Goal: Task Accomplishment & Management: Use online tool/utility

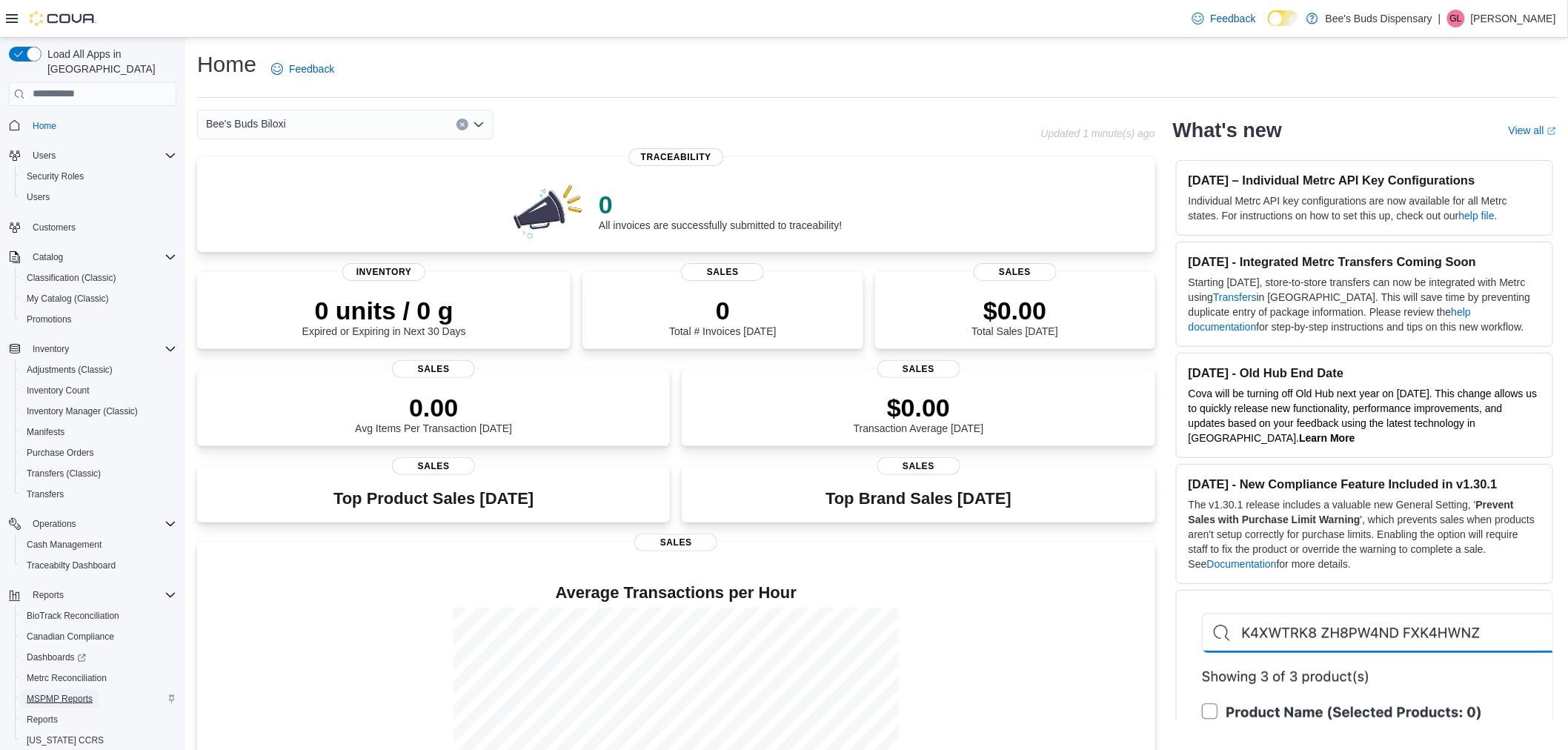
click at [69, 693] on span "MSPMP Reports" at bounding box center [60, 698] width 66 height 12
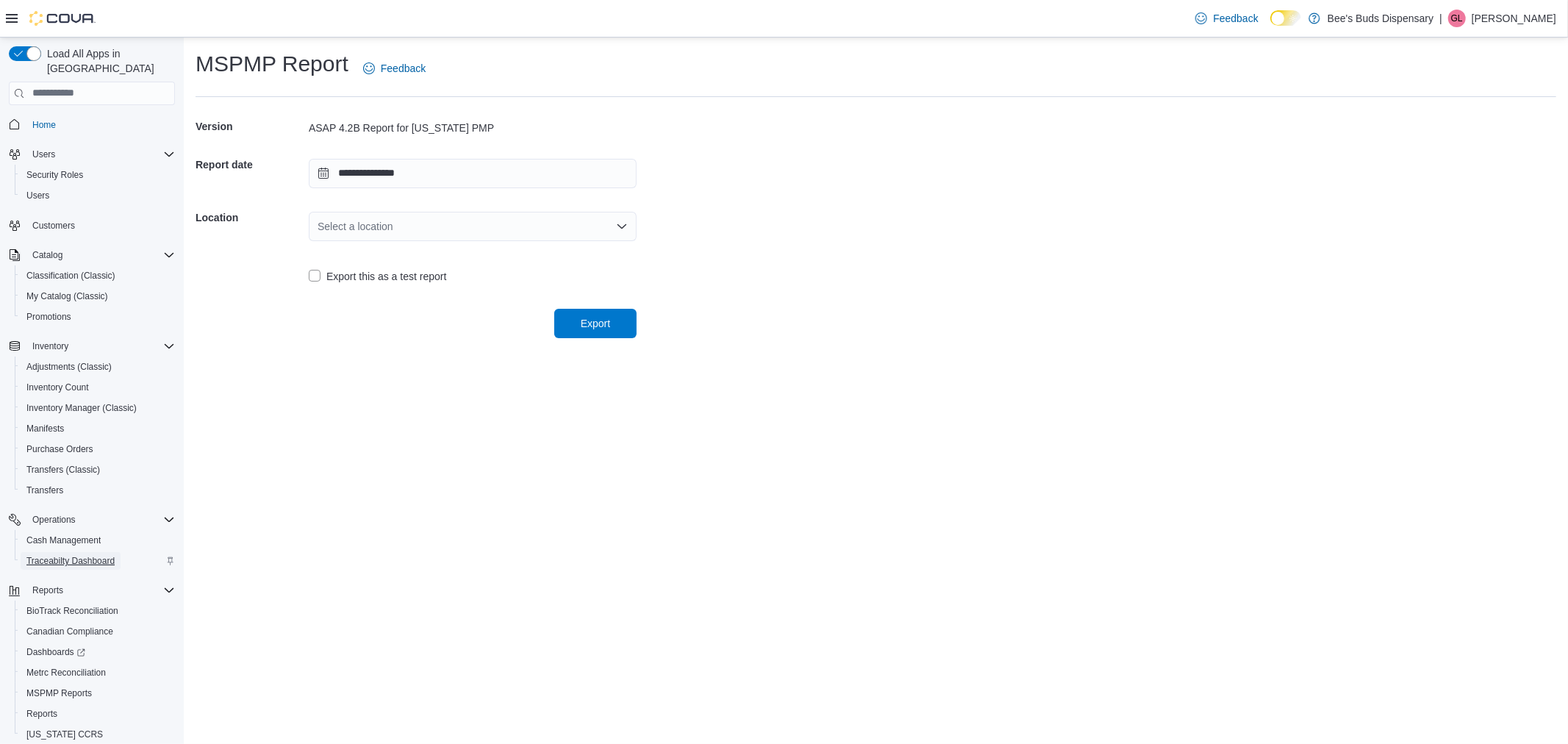
click at [98, 555] on span "Traceabilty Dashboard" at bounding box center [70, 561] width 88 height 12
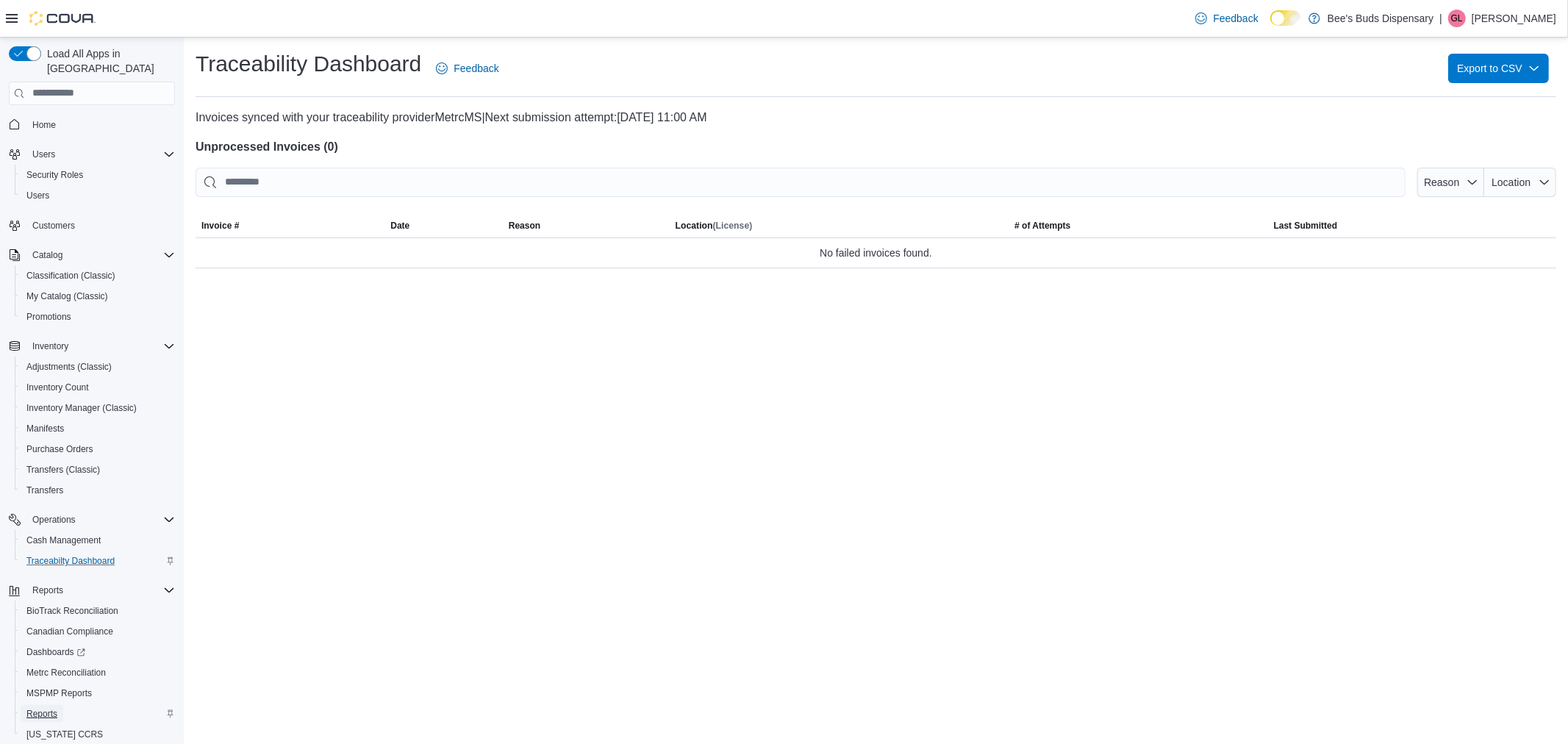
click at [42, 708] on span "Reports" at bounding box center [42, 714] width 31 height 12
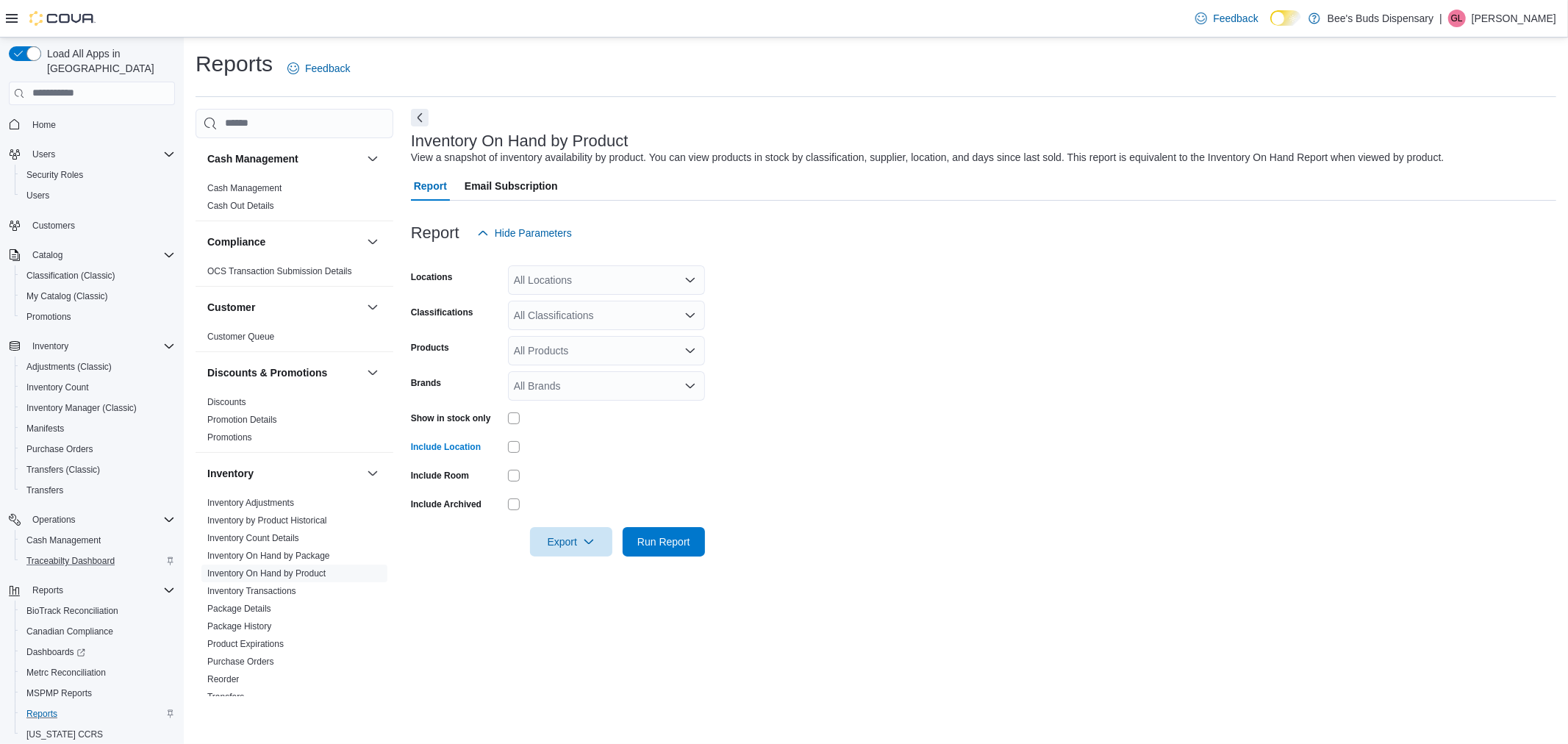
click at [689, 279] on icon "Open list of options" at bounding box center [690, 280] width 12 height 12
click at [602, 324] on span "Bee's Buds Biloxi" at bounding box center [578, 326] width 79 height 14
click at [929, 328] on form "Locations Bee's Buds Biloxi Combo box. Selected. Bee's Buds Biloxi. Press Backs…" at bounding box center [983, 402] width 1145 height 309
click at [686, 313] on icon "Open list of options" at bounding box center [690, 314] width 9 height 5
click at [557, 360] on span "Flower" at bounding box center [554, 361] width 31 height 14
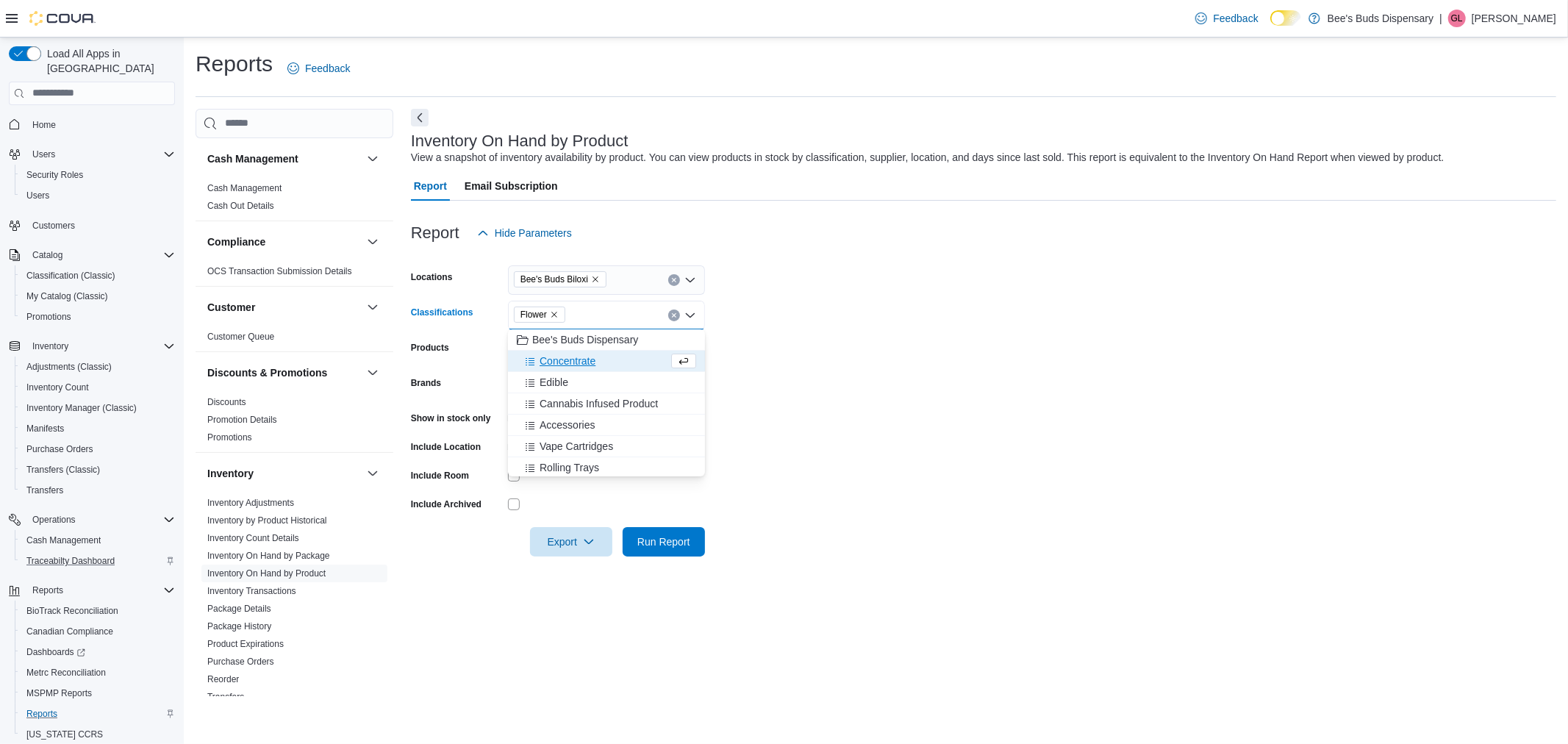
click at [772, 364] on form "Locations Bee's Buds Biloxi Classifications Flower Combo box. Selected. Flower.…" at bounding box center [983, 402] width 1145 height 309
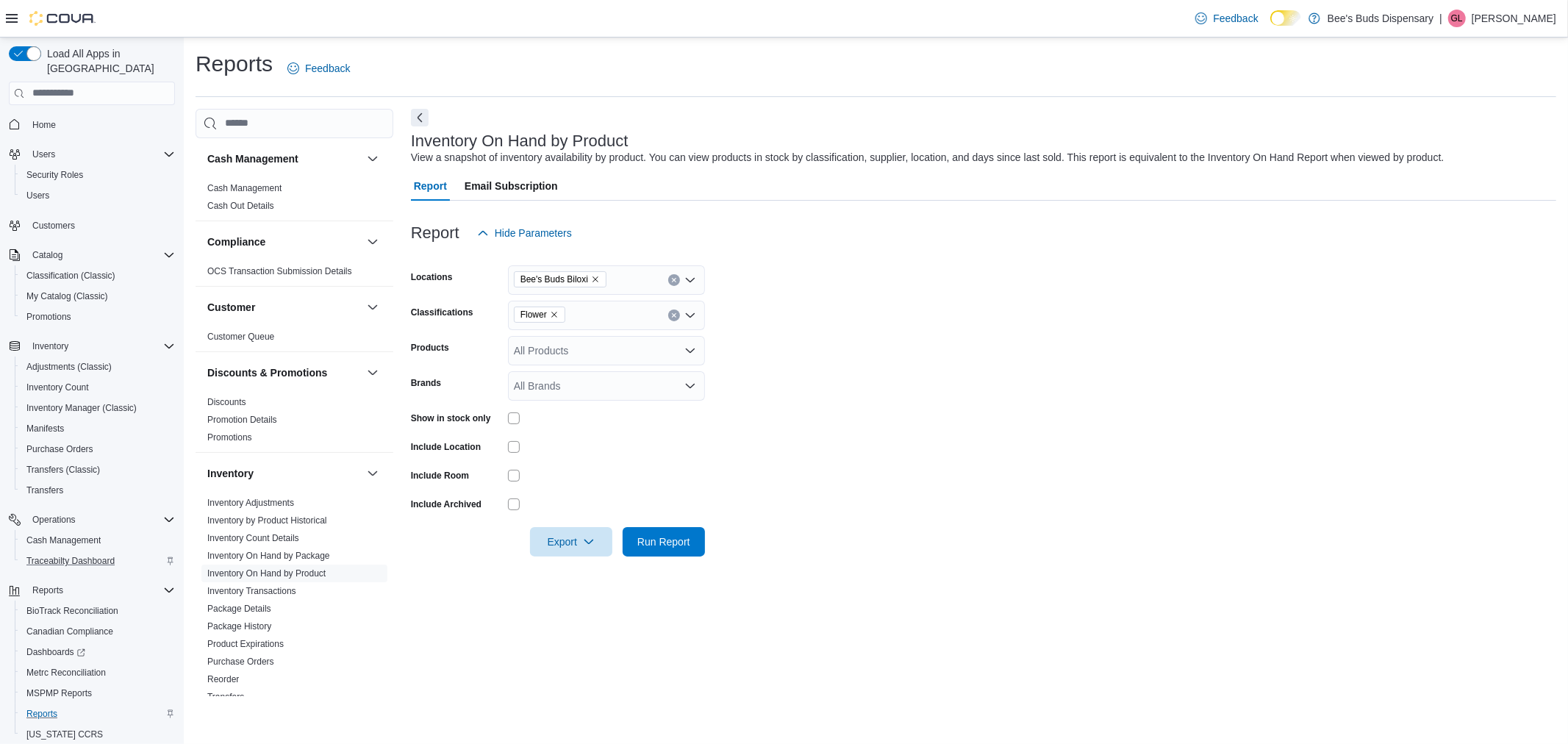
click at [692, 349] on icon "Open list of options" at bounding box center [690, 350] width 9 height 5
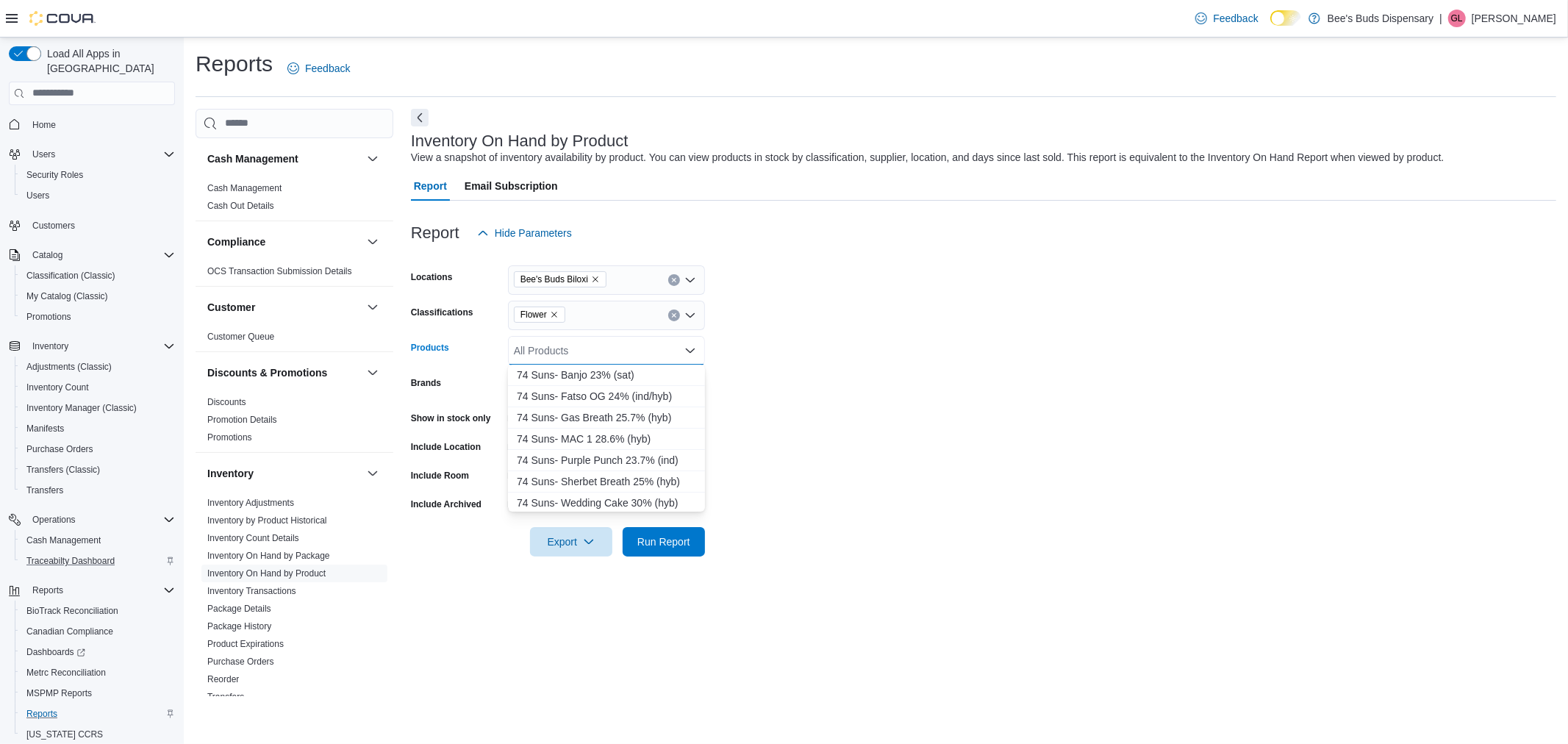
click at [846, 375] on form "Locations Bee's Buds Biloxi Classifications Flower Products All Products Combo …" at bounding box center [983, 402] width 1145 height 309
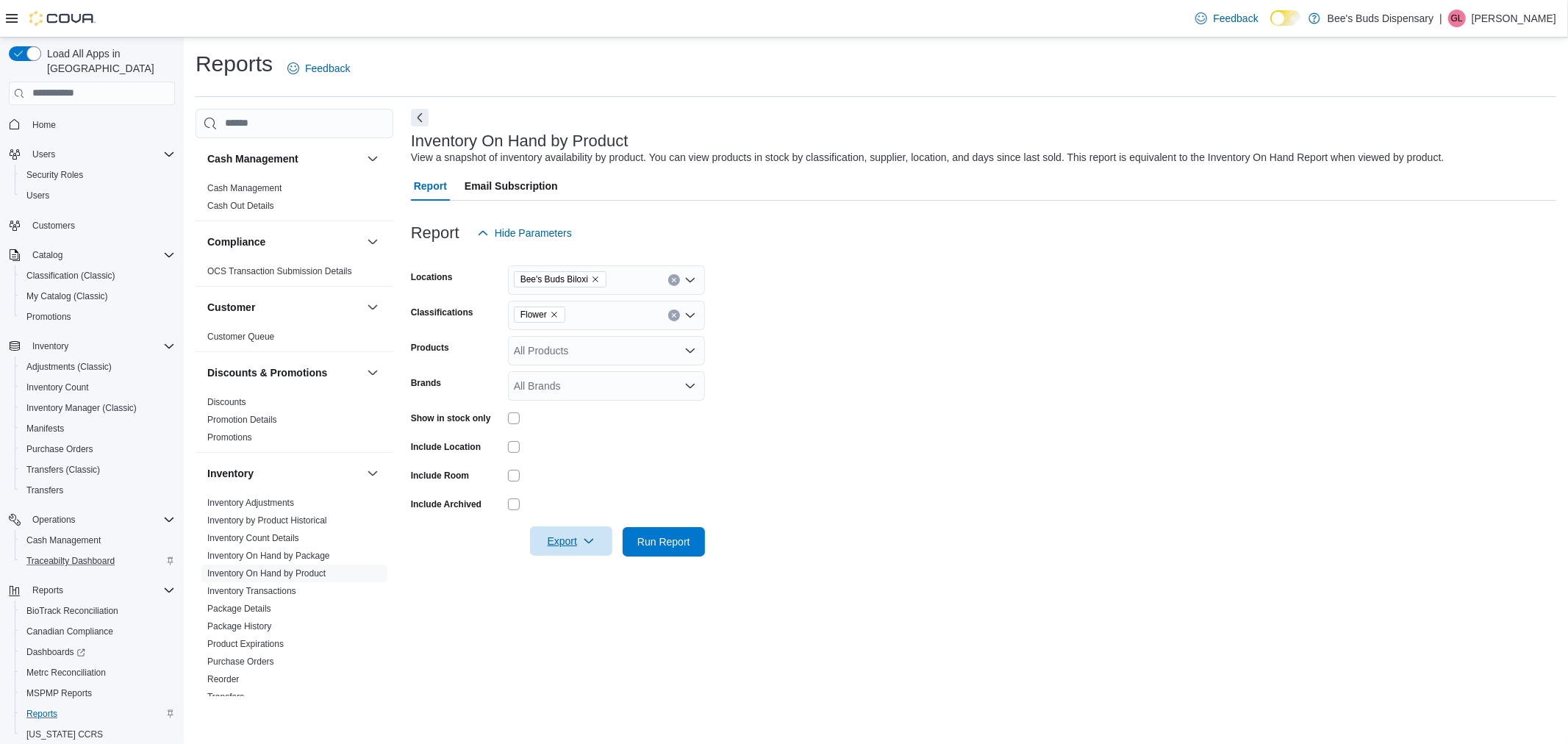
click at [590, 538] on icon "button" at bounding box center [589, 541] width 12 height 12
click at [581, 570] on span "Export to Excel" at bounding box center [573, 570] width 66 height 12
